Goal: Task Accomplishment & Management: Complete application form

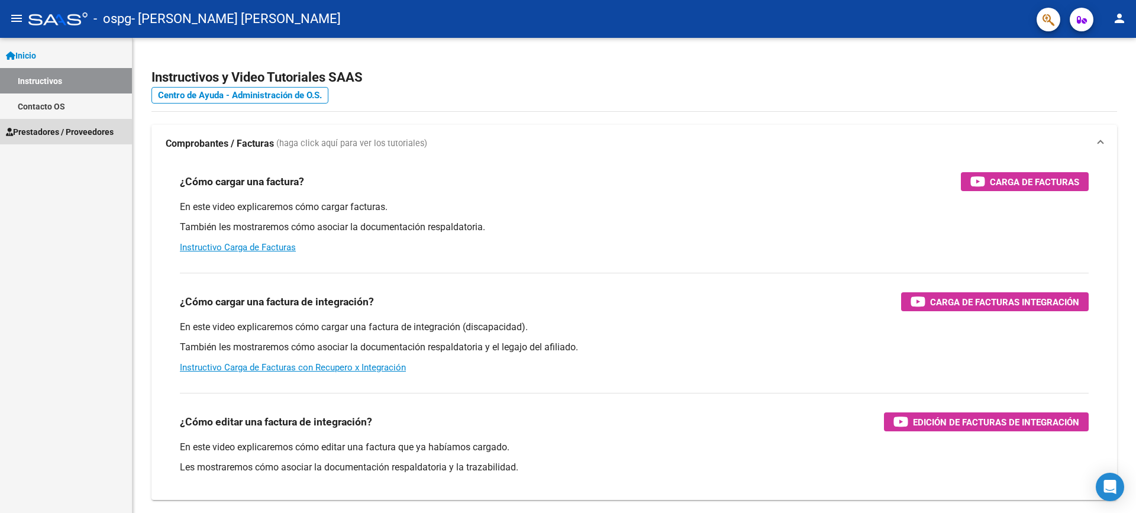
click at [43, 140] on link "Prestadores / Proveedores" at bounding box center [66, 131] width 132 height 25
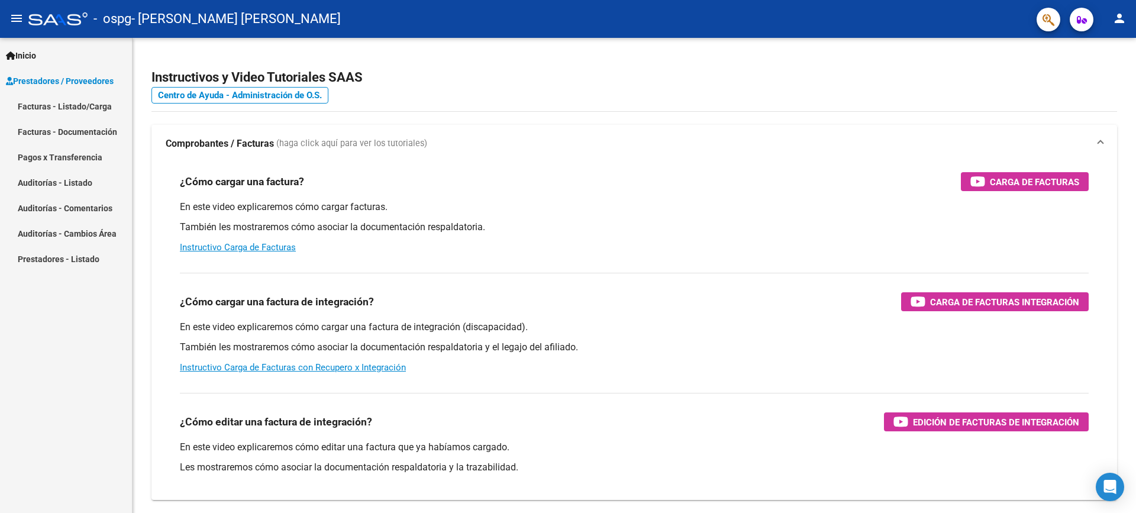
click at [82, 107] on link "Facturas - Listado/Carga" at bounding box center [66, 106] width 132 height 25
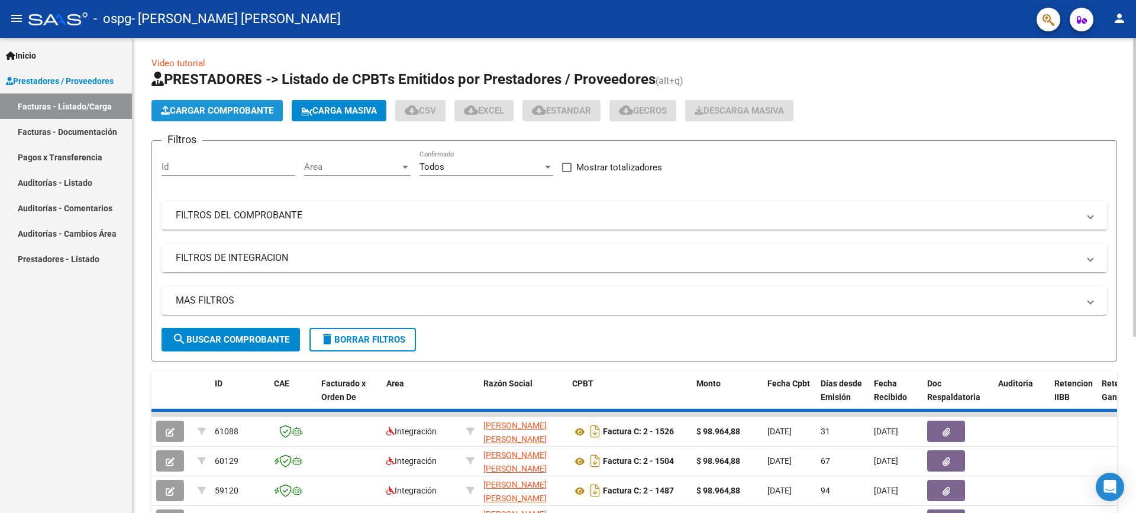
click at [211, 104] on button "Cargar Comprobante" at bounding box center [217, 110] width 131 height 21
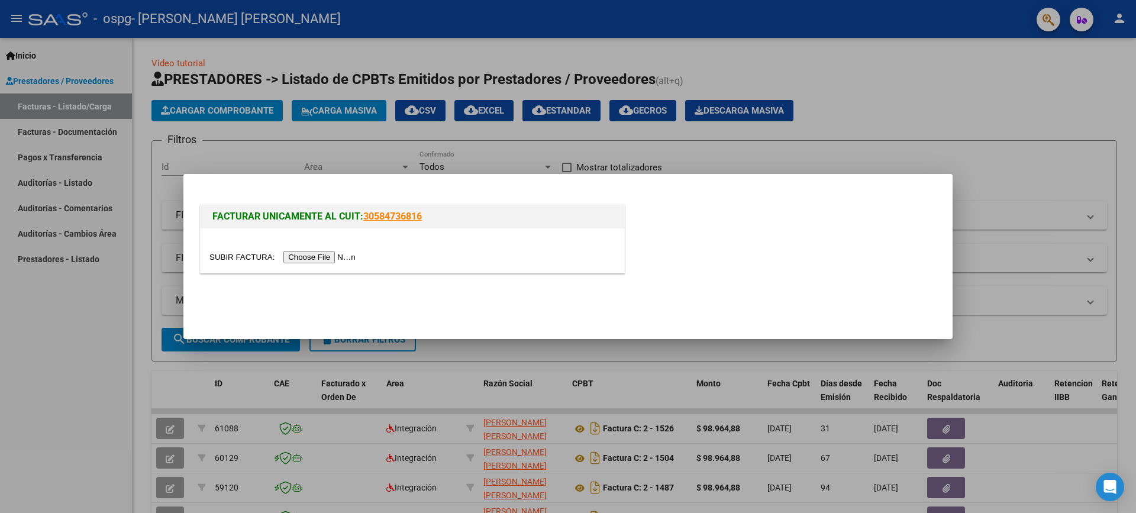
click at [327, 262] on input "file" at bounding box center [285, 257] width 150 height 12
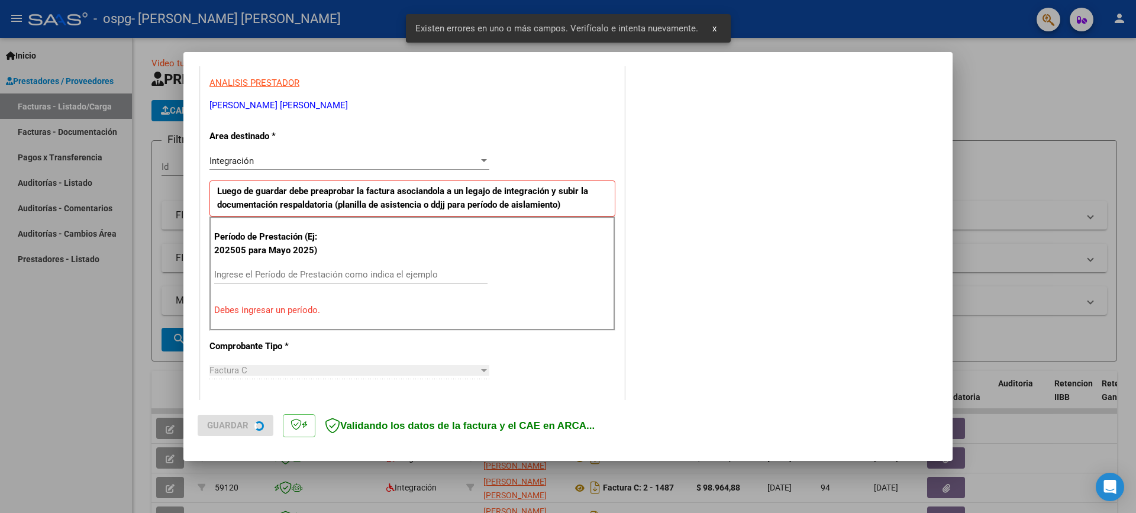
scroll to position [223, 0]
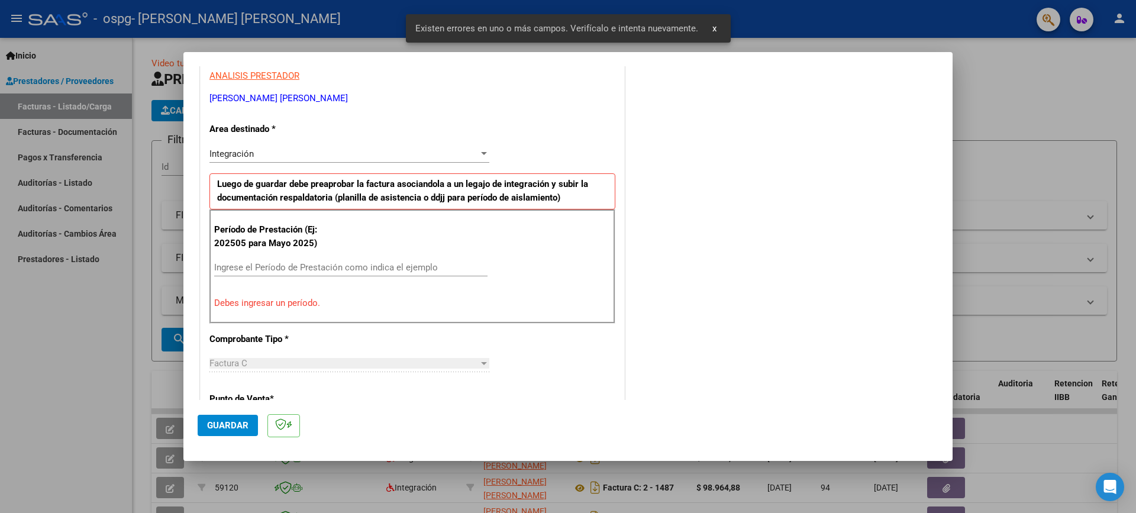
click at [287, 266] on input "Ingrese el Período de Prestación como indica el ejemplo" at bounding box center [350, 267] width 273 height 11
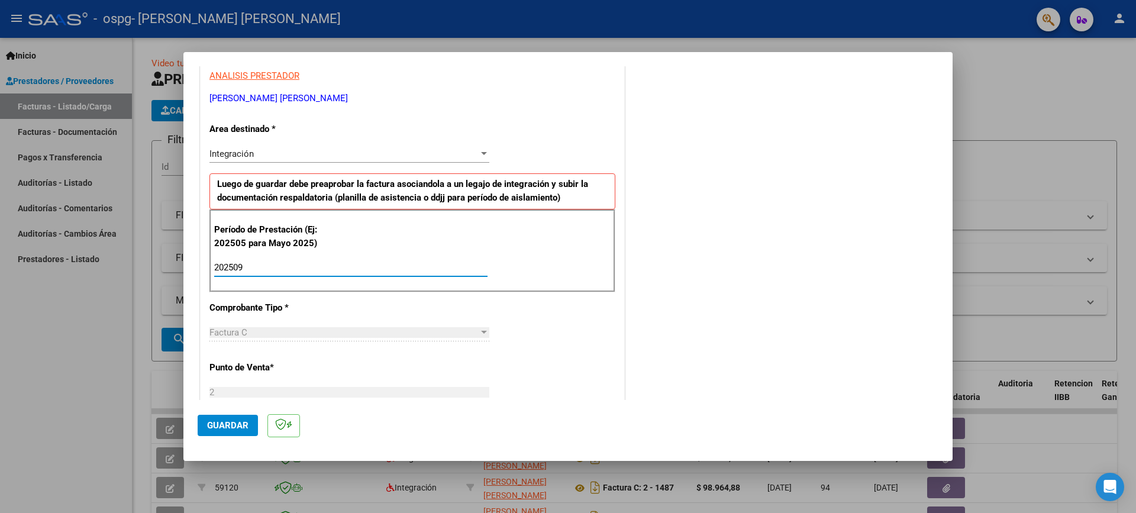
type input "202509"
click at [305, 298] on div "CUIT * 27-24176075-3 Ingresar CUIT ANALISIS PRESTADOR [PERSON_NAME] [PERSON_NAM…" at bounding box center [413, 437] width 424 height 891
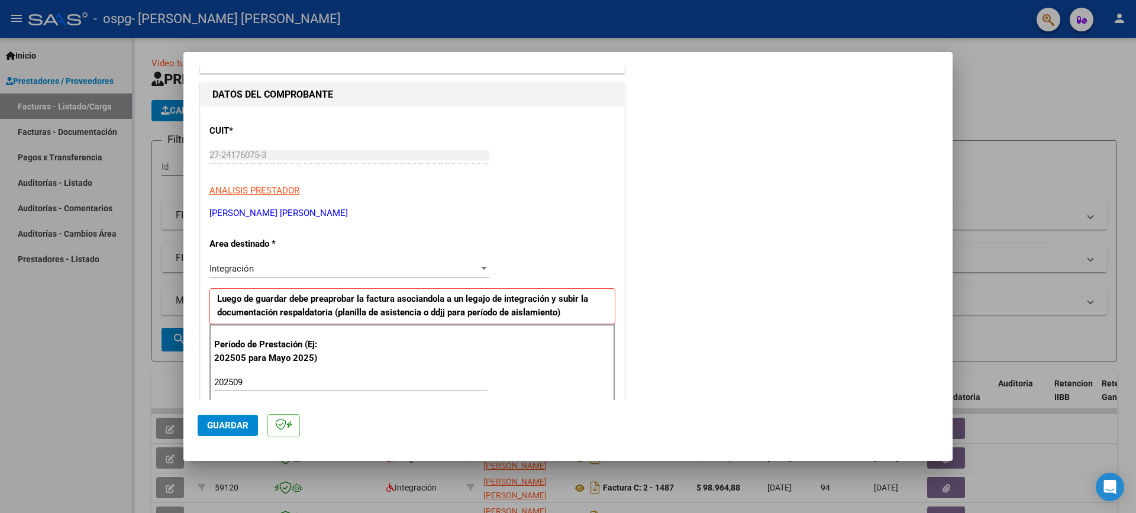
scroll to position [105, 0]
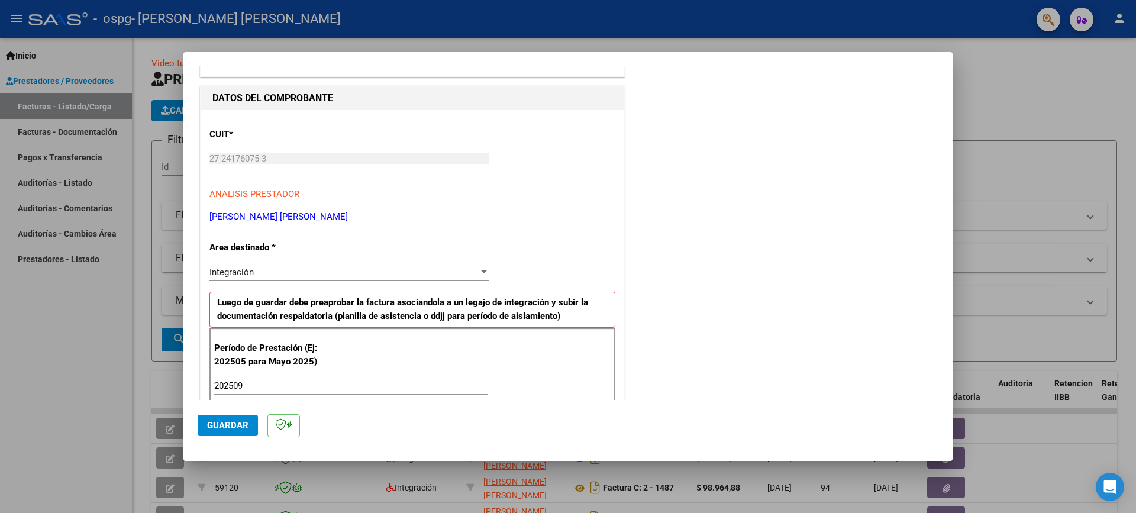
click at [352, 266] on div "Integración Seleccionar Area" at bounding box center [350, 272] width 280 height 18
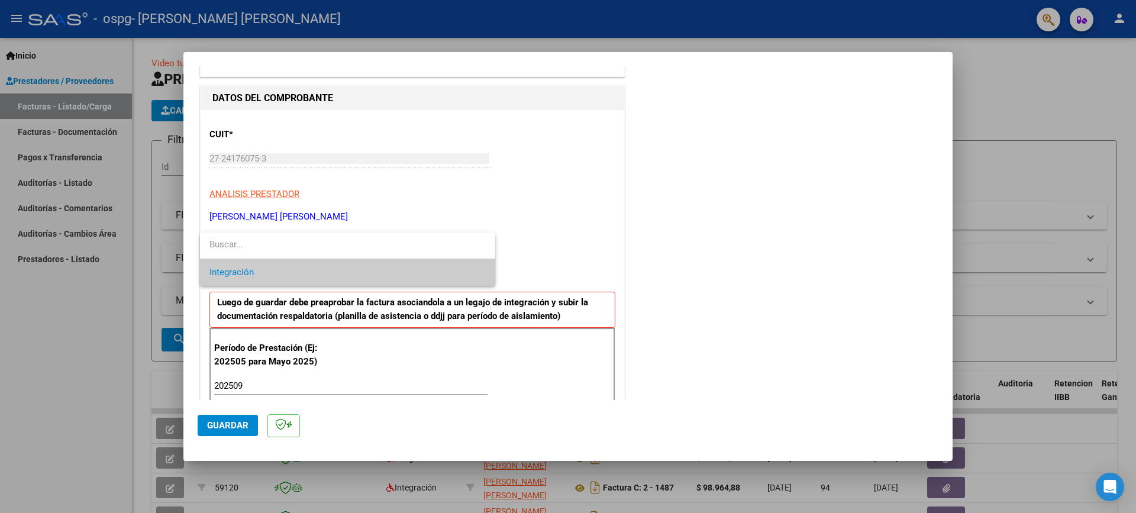
click at [352, 266] on span "Integración" at bounding box center [348, 272] width 276 height 27
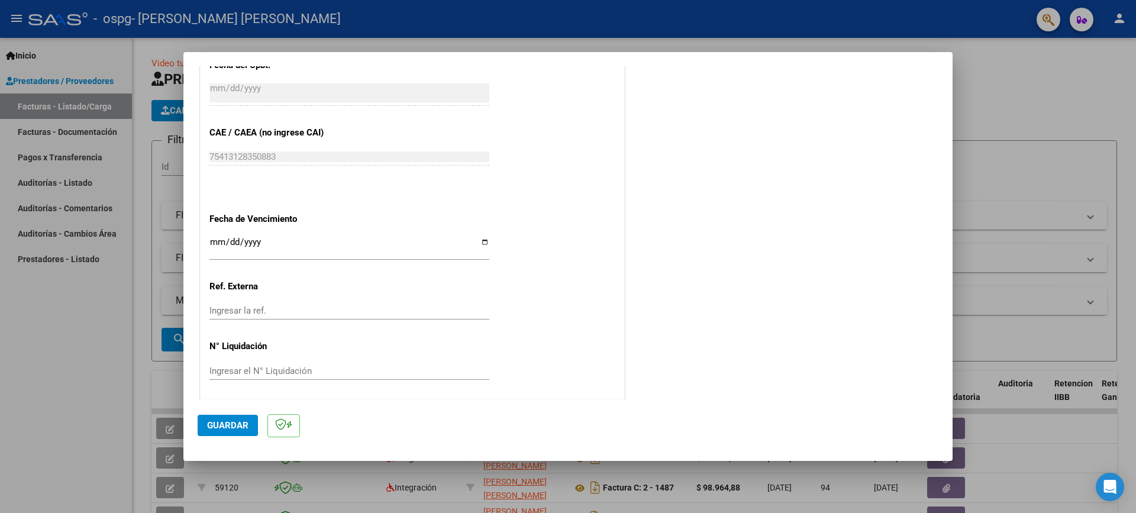
scroll to position [708, 0]
click at [212, 428] on span "Guardar" at bounding box center [227, 425] width 41 height 11
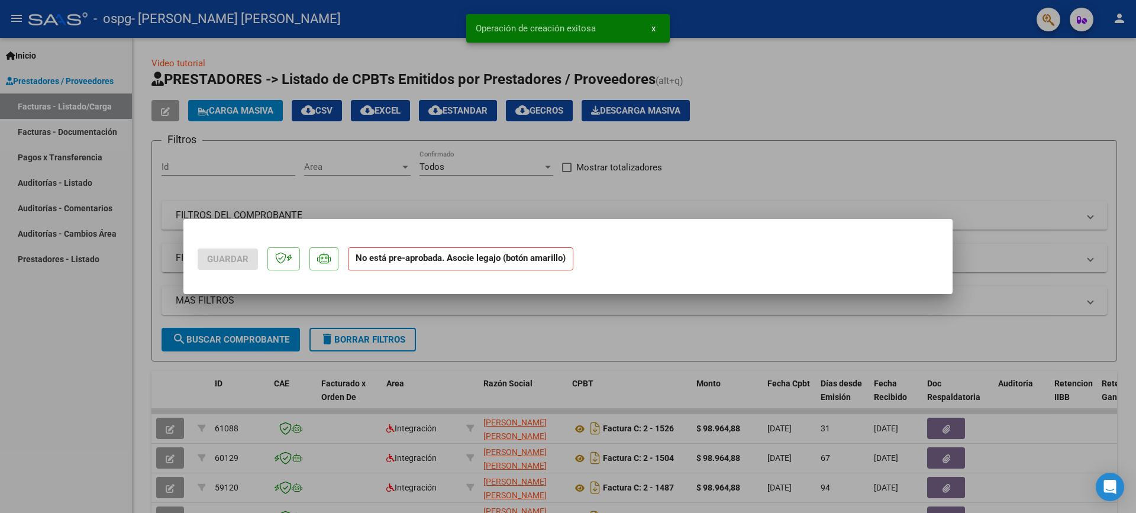
scroll to position [0, 0]
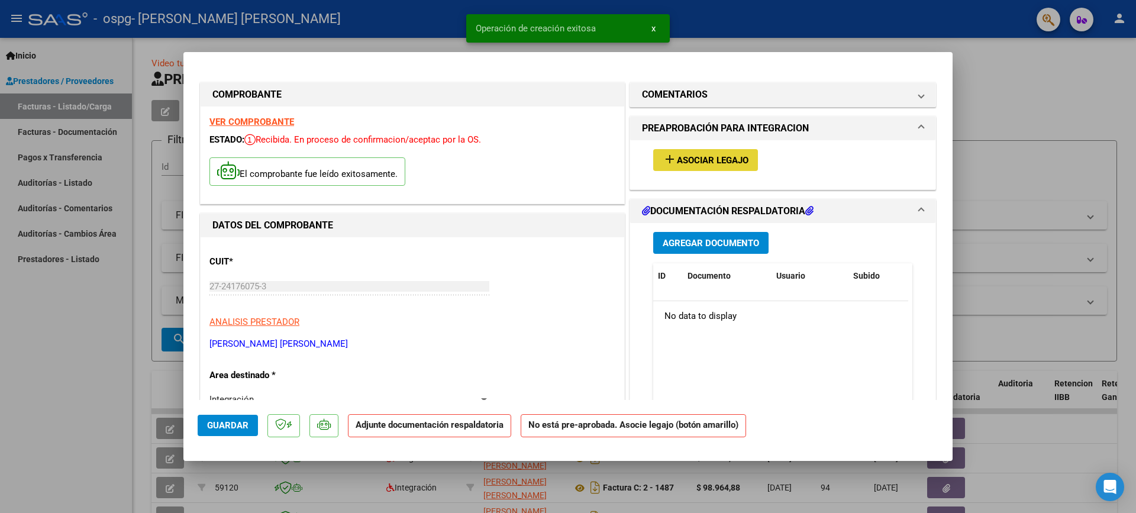
click at [733, 168] on button "add Asociar Legajo" at bounding box center [705, 160] width 105 height 22
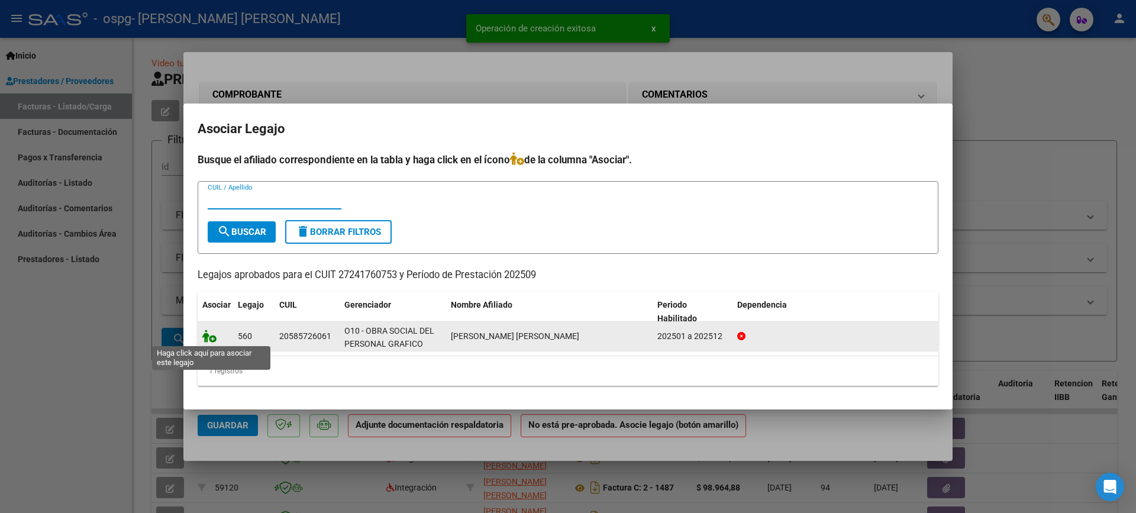
click at [211, 340] on icon at bounding box center [209, 336] width 14 height 13
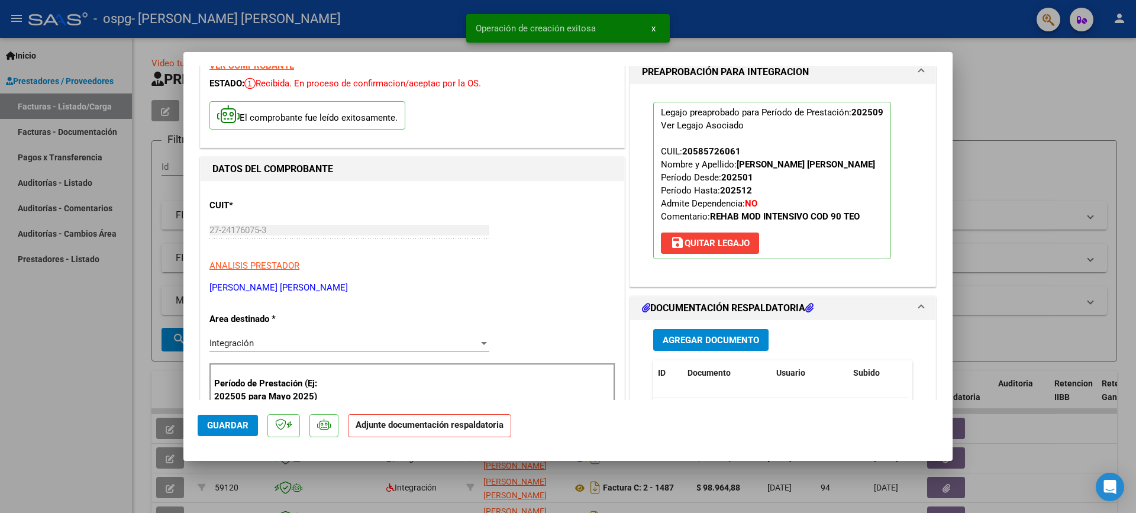
scroll to position [178, 0]
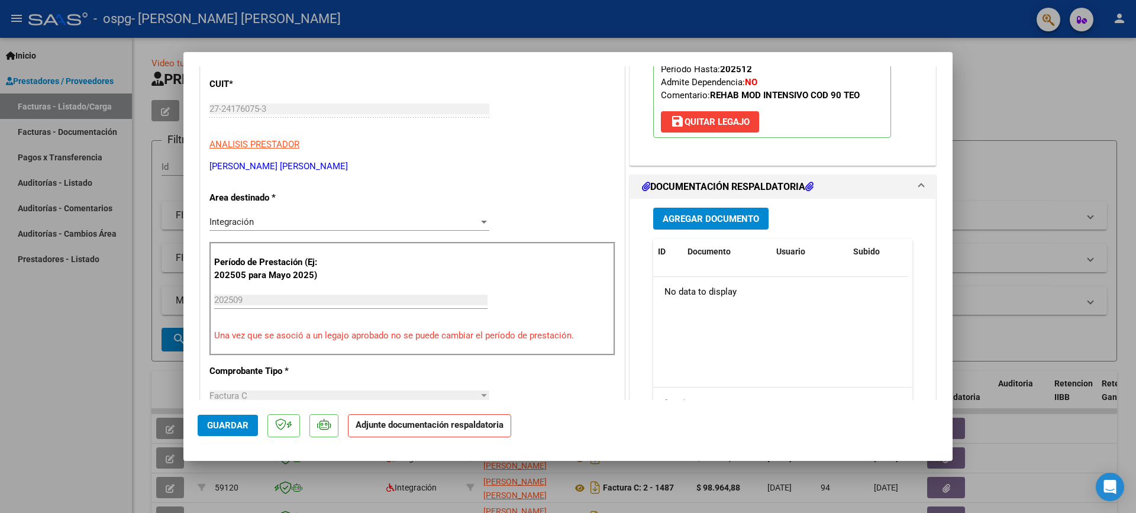
click at [695, 216] on span "Agregar Documento" at bounding box center [711, 219] width 96 height 11
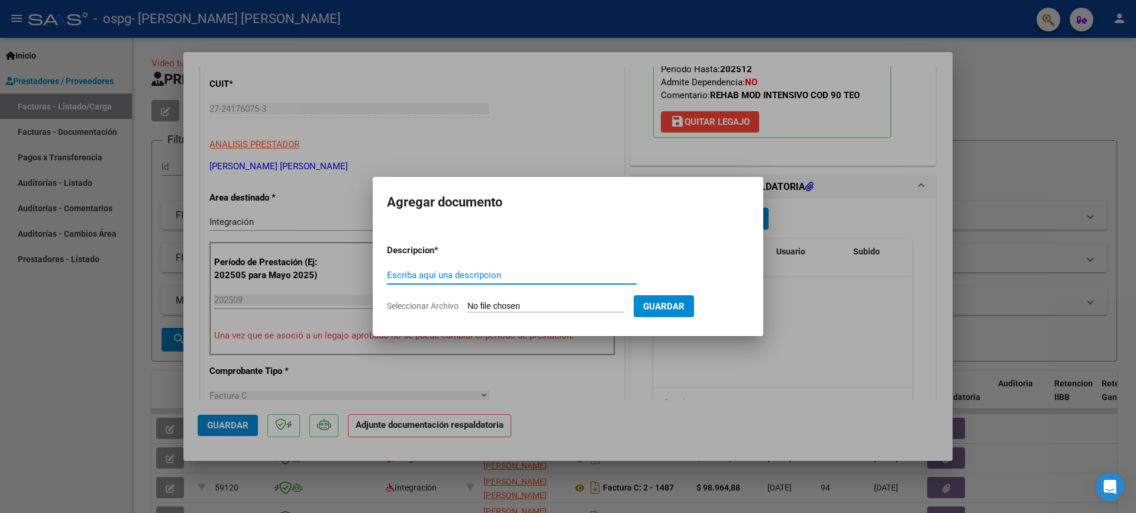
click at [518, 278] on input "Escriba aquí una descripcion" at bounding box center [512, 275] width 250 height 11
type input "PLANILLA DE ASISTENCIA"
click at [526, 308] on input "Seleccionar Archivo" at bounding box center [546, 306] width 157 height 11
type input "C:\fakepath\IAN A SEPTIEMBRE 25.pdf"
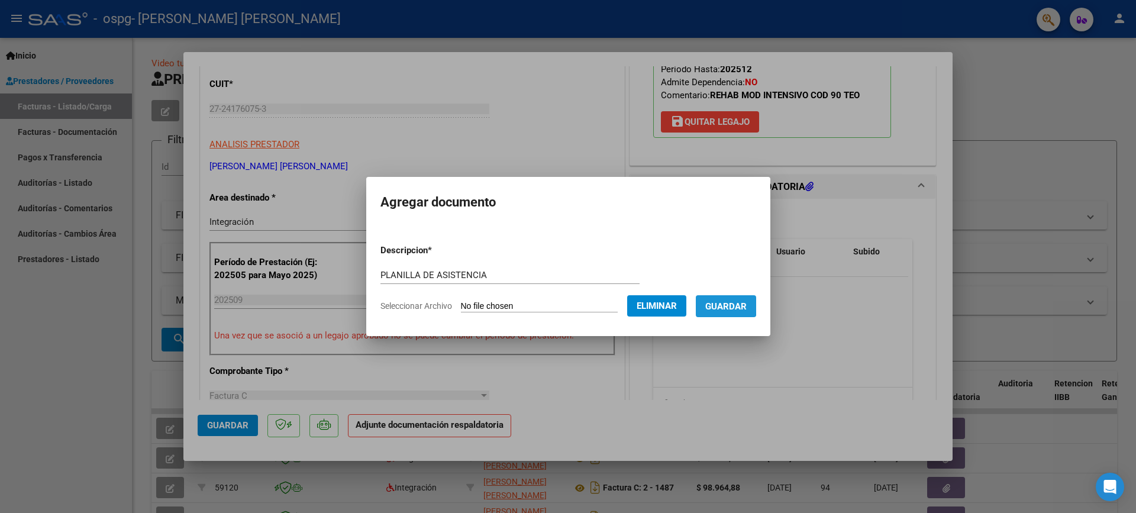
click at [732, 304] on span "Guardar" at bounding box center [725, 306] width 41 height 11
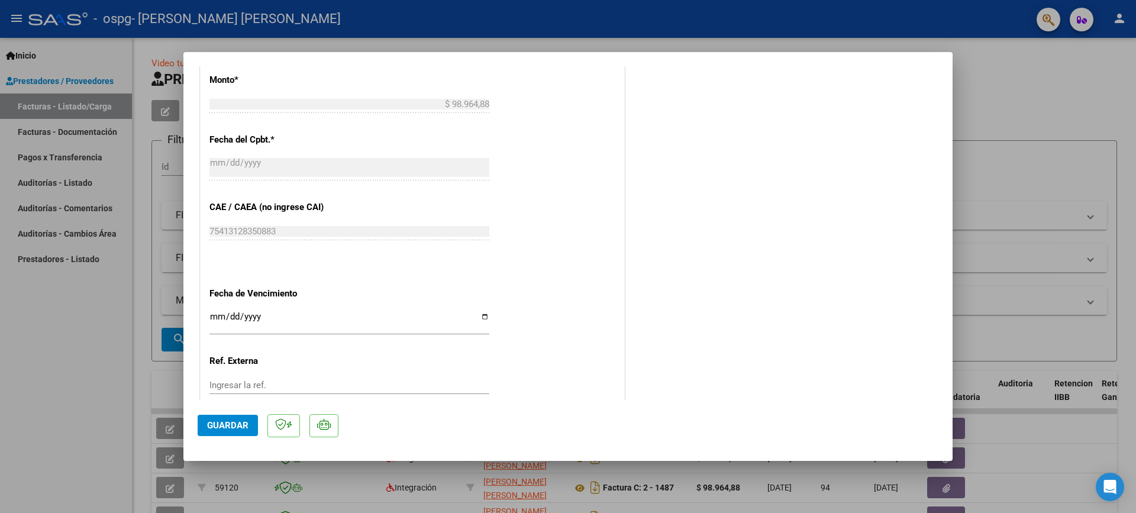
scroll to position [651, 0]
click at [214, 431] on span "Guardar" at bounding box center [227, 425] width 41 height 11
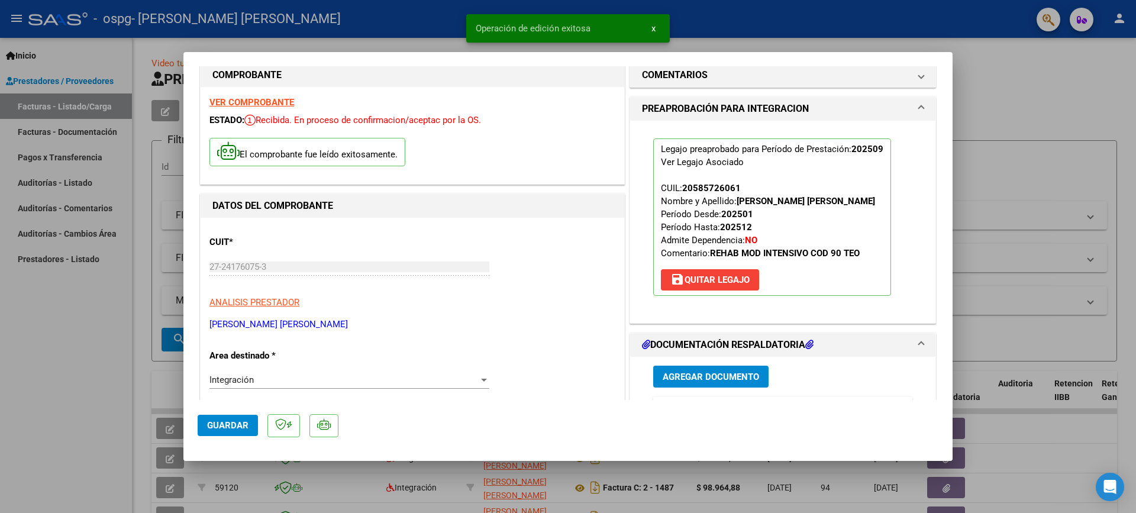
scroll to position [0, 0]
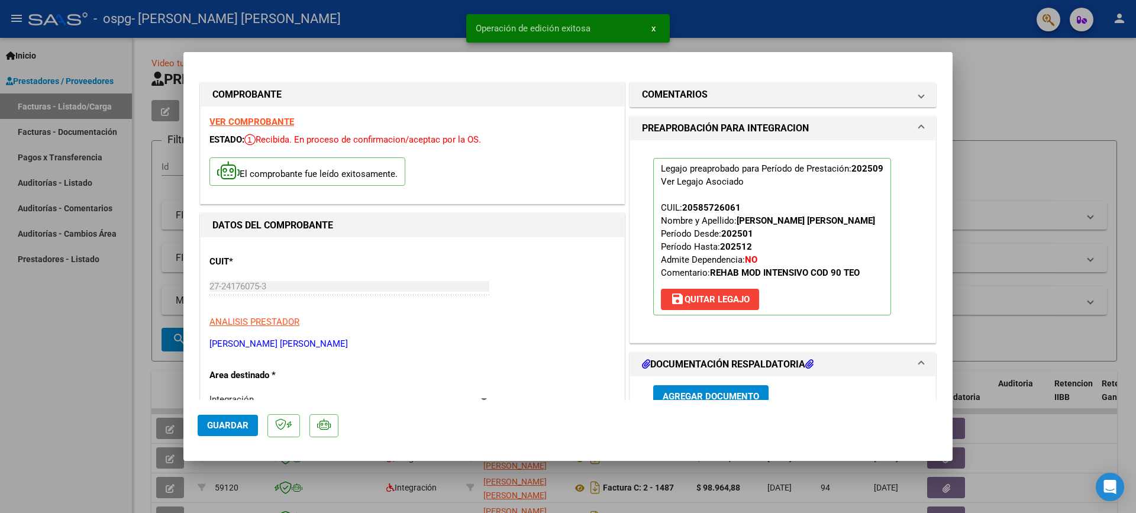
click at [729, 22] on div at bounding box center [568, 256] width 1136 height 513
type input "$ 0,00"
